Goal: Task Accomplishment & Management: Manage account settings

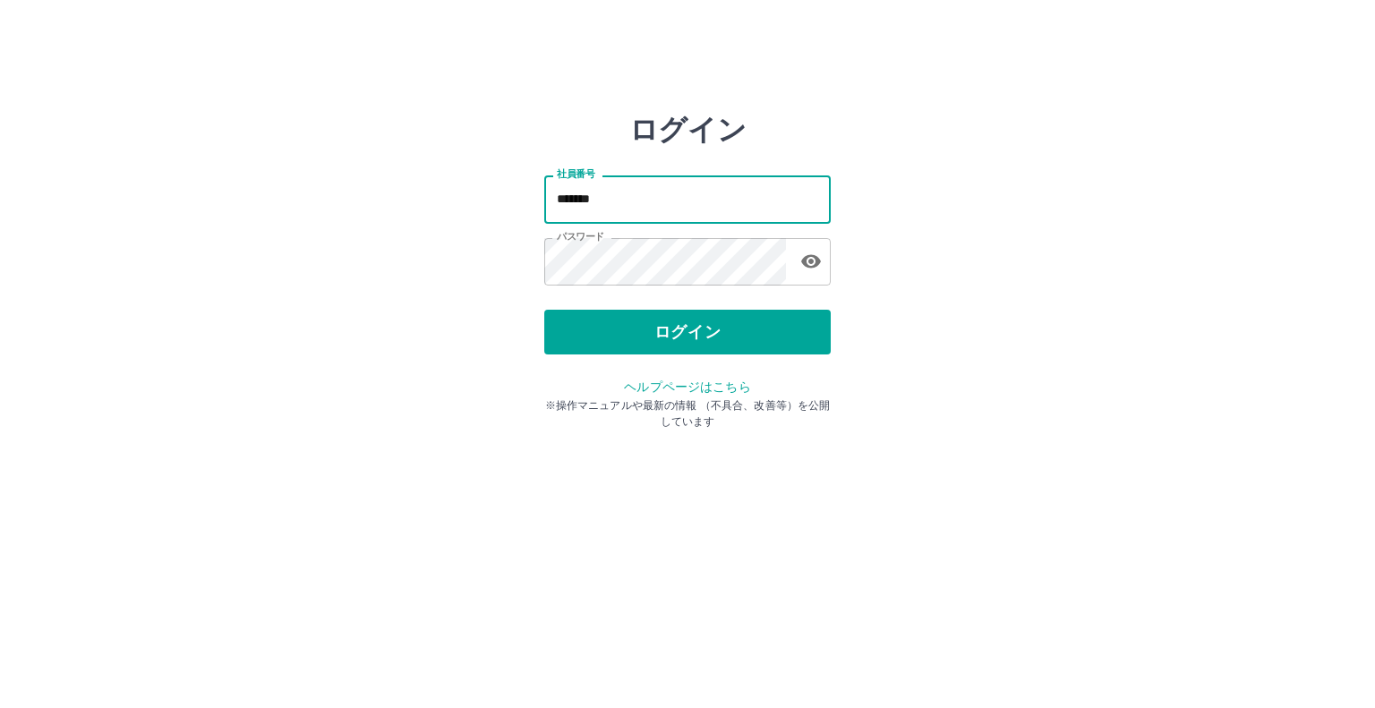
type input "*******"
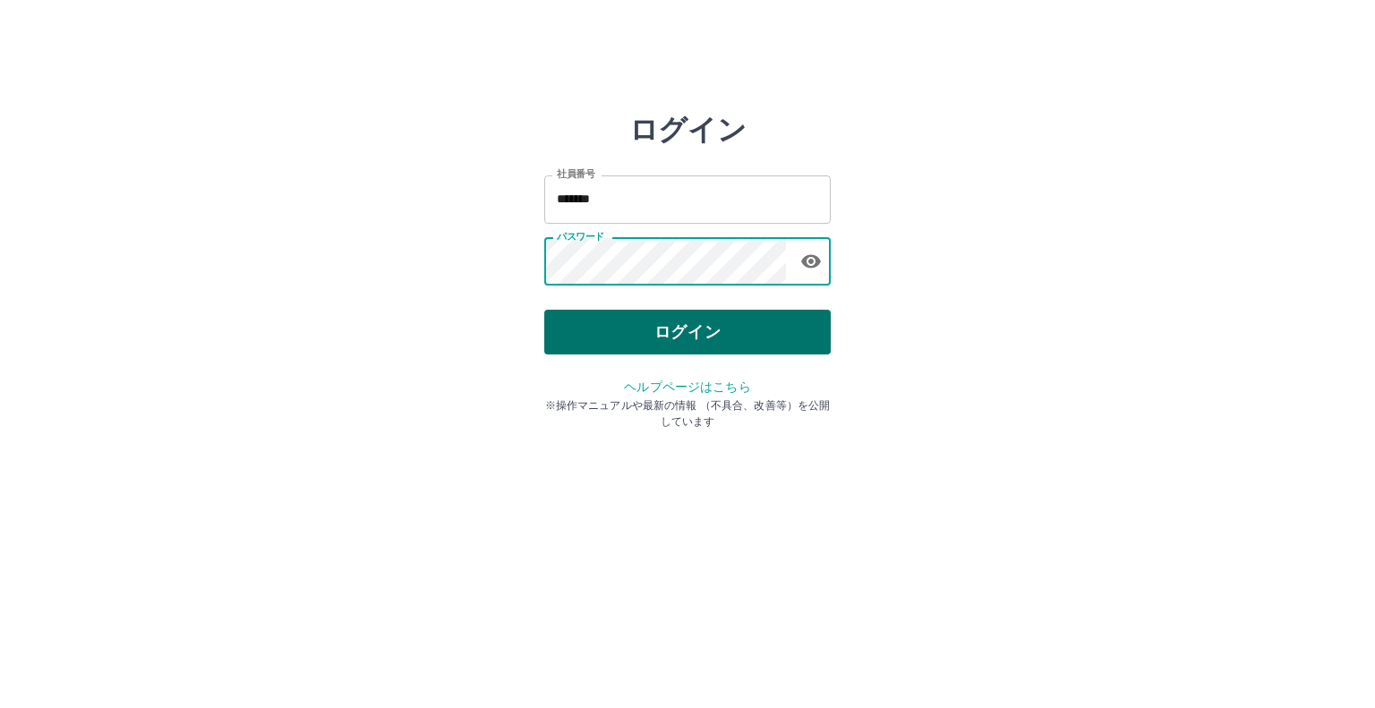
click at [755, 339] on button "ログイン" at bounding box center [687, 332] width 286 height 45
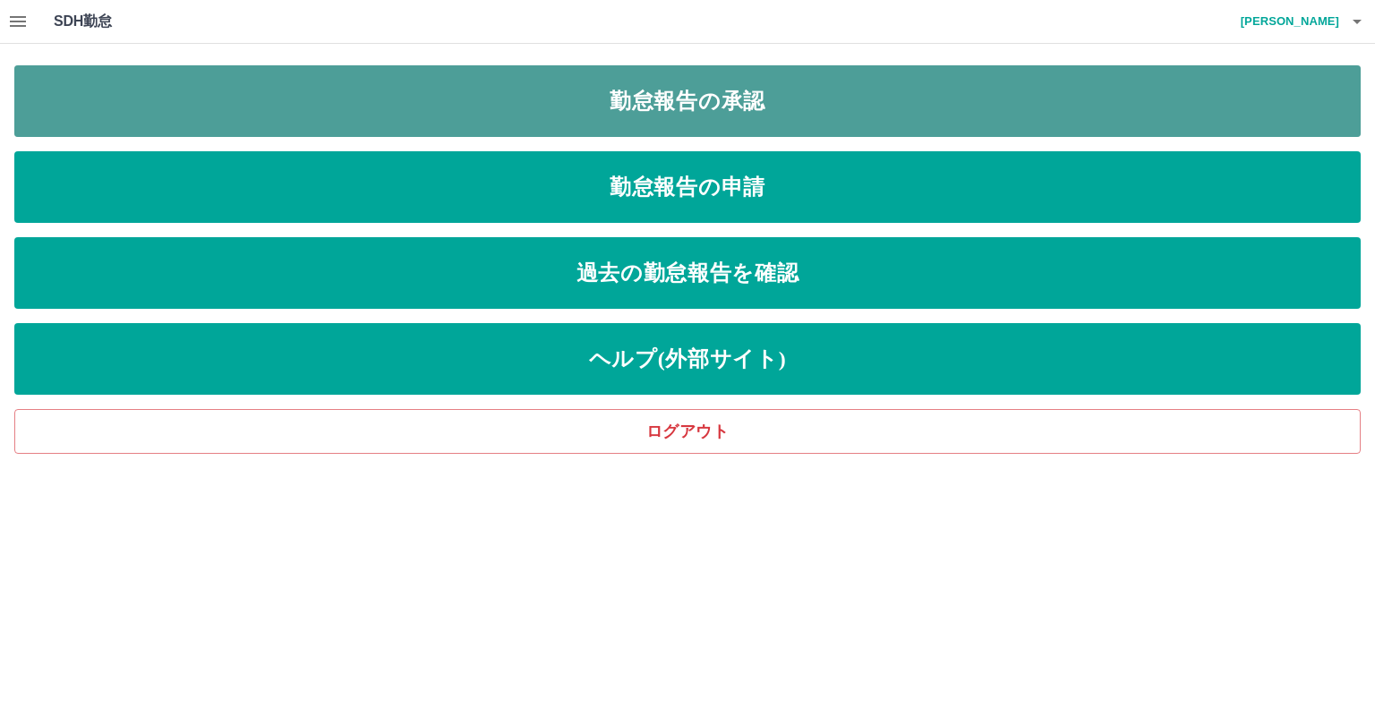
click at [944, 83] on link "勤怠報告の承認" at bounding box center [687, 101] width 1346 height 72
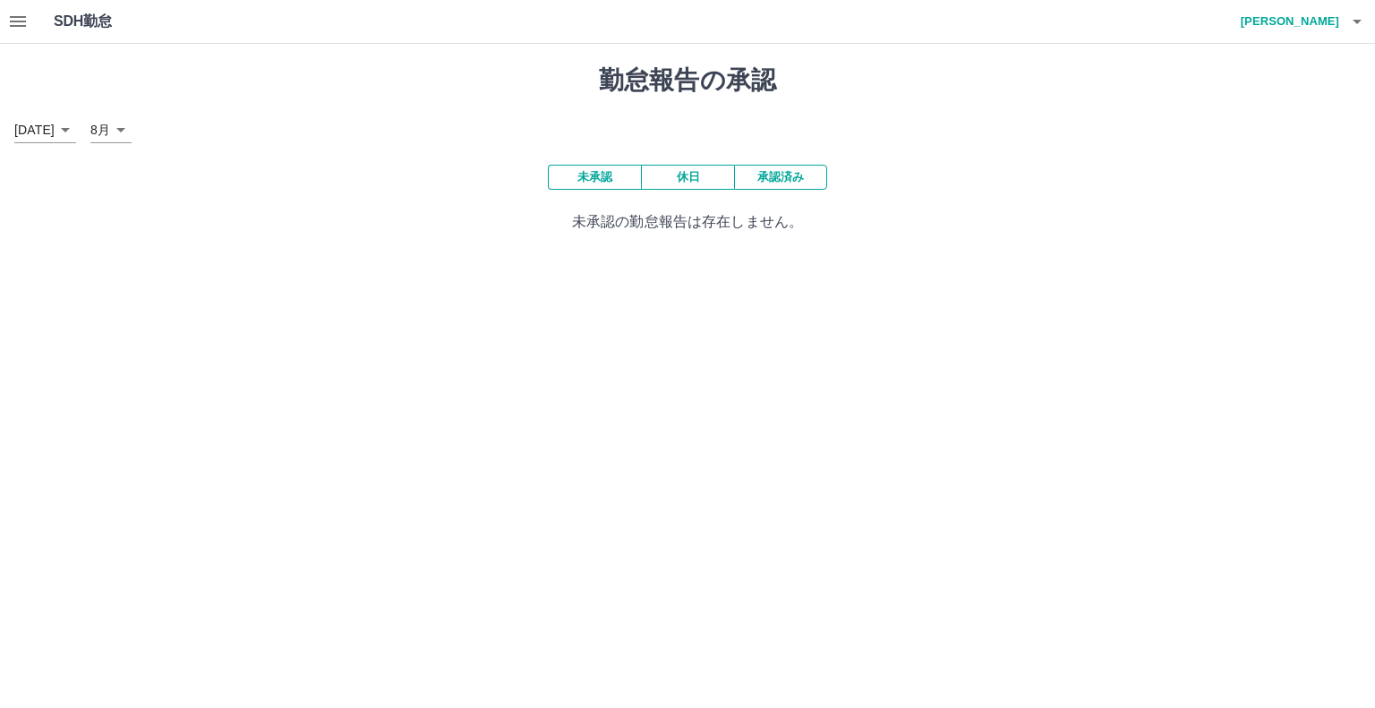
click at [607, 182] on button "未承認" at bounding box center [594, 177] width 93 height 25
click at [584, 186] on button "未承認" at bounding box center [594, 177] width 93 height 25
click at [755, 176] on button "承認済み" at bounding box center [780, 177] width 93 height 25
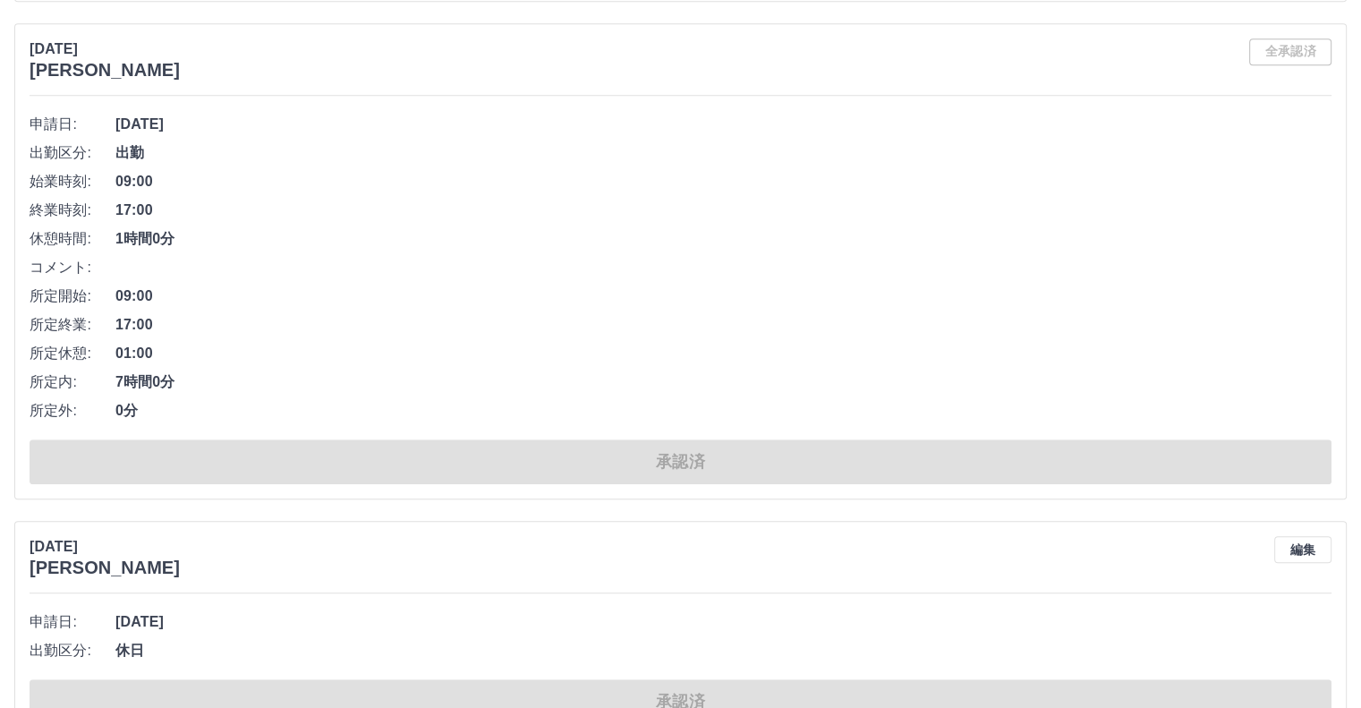
scroll to position [7966, 0]
